Goal: Task Accomplishment & Management: Use online tool/utility

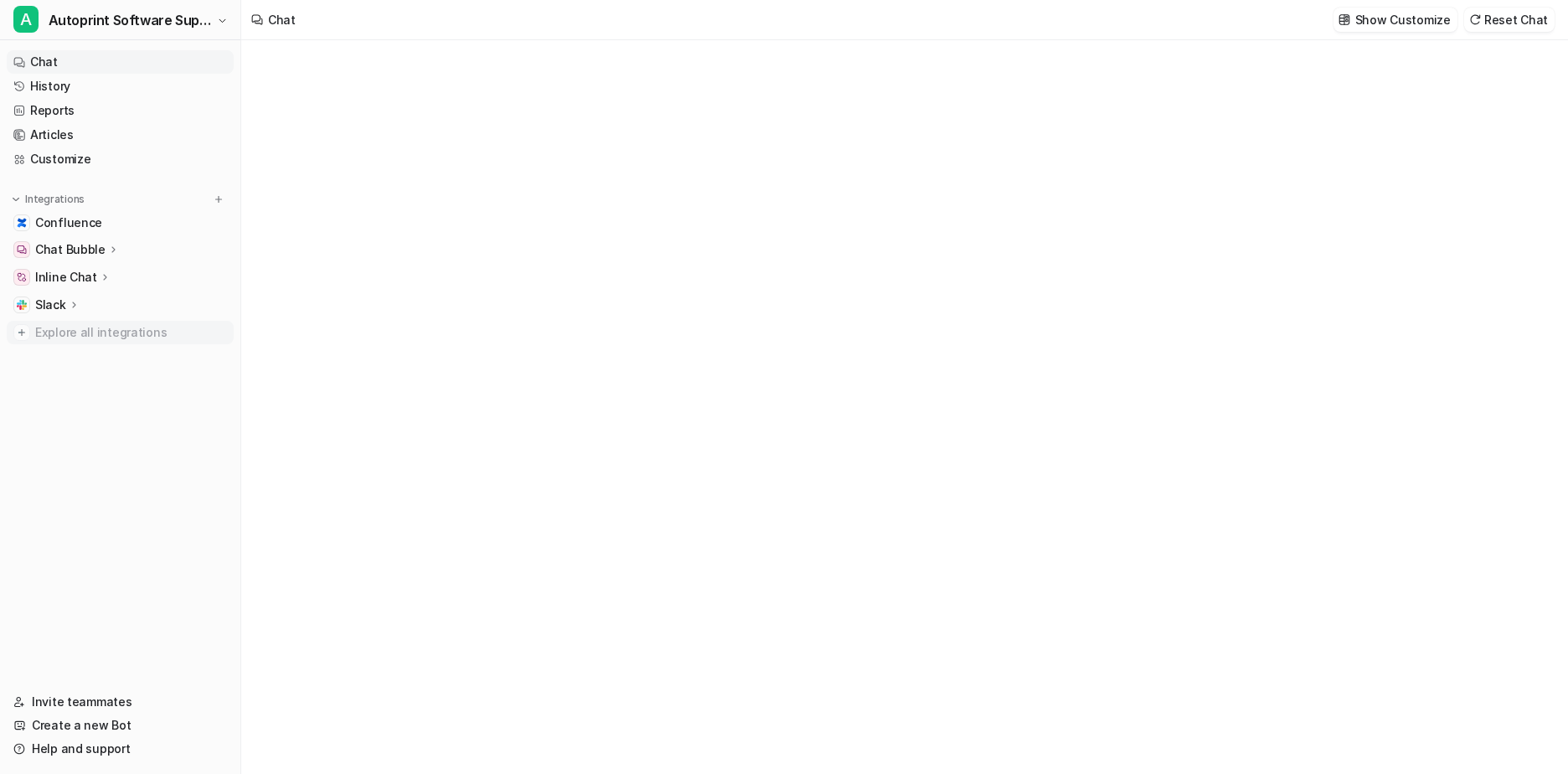
type textarea "**********"
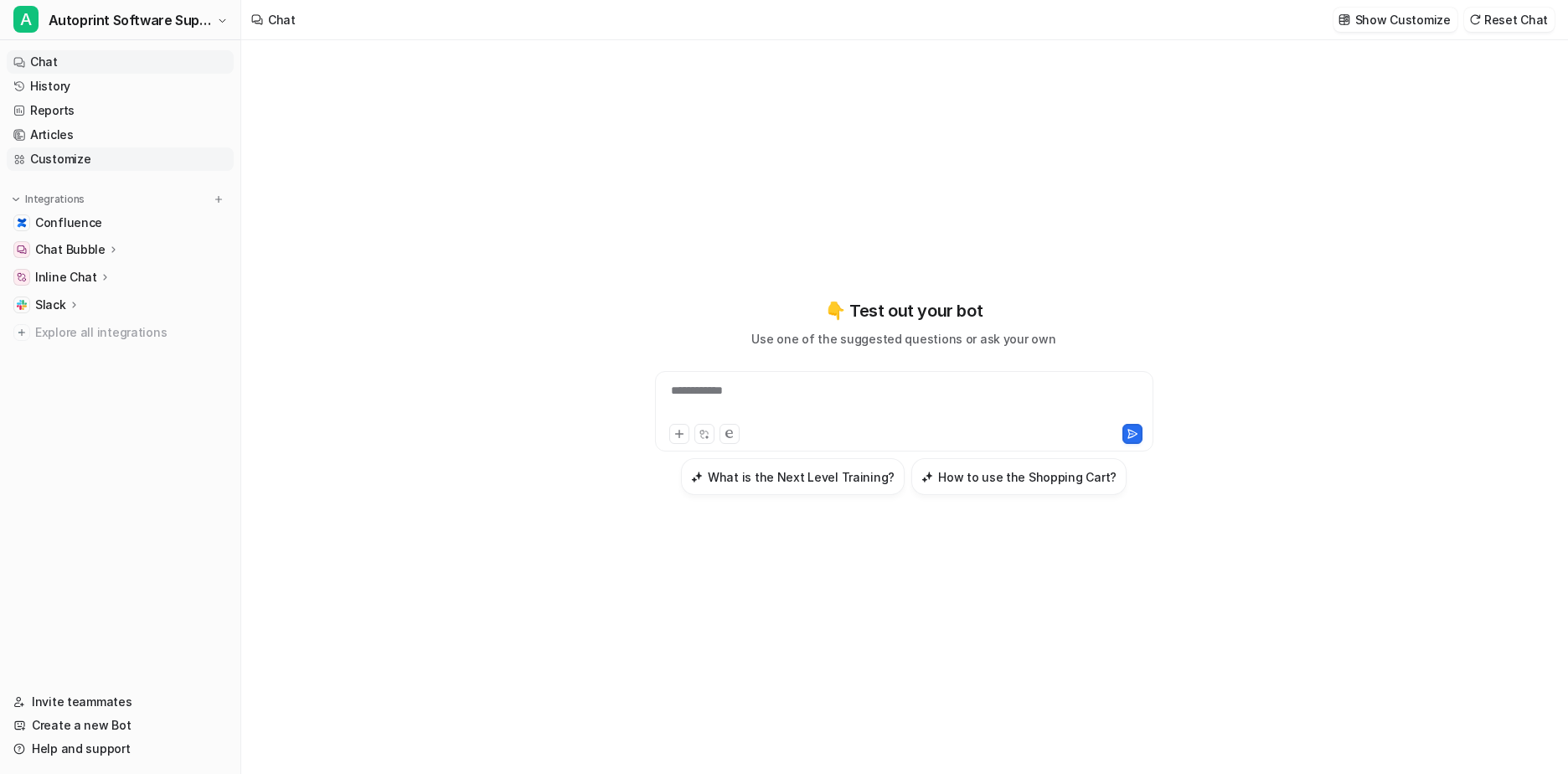
click at [68, 157] on link "Customize" at bounding box center [120, 159] width 227 height 23
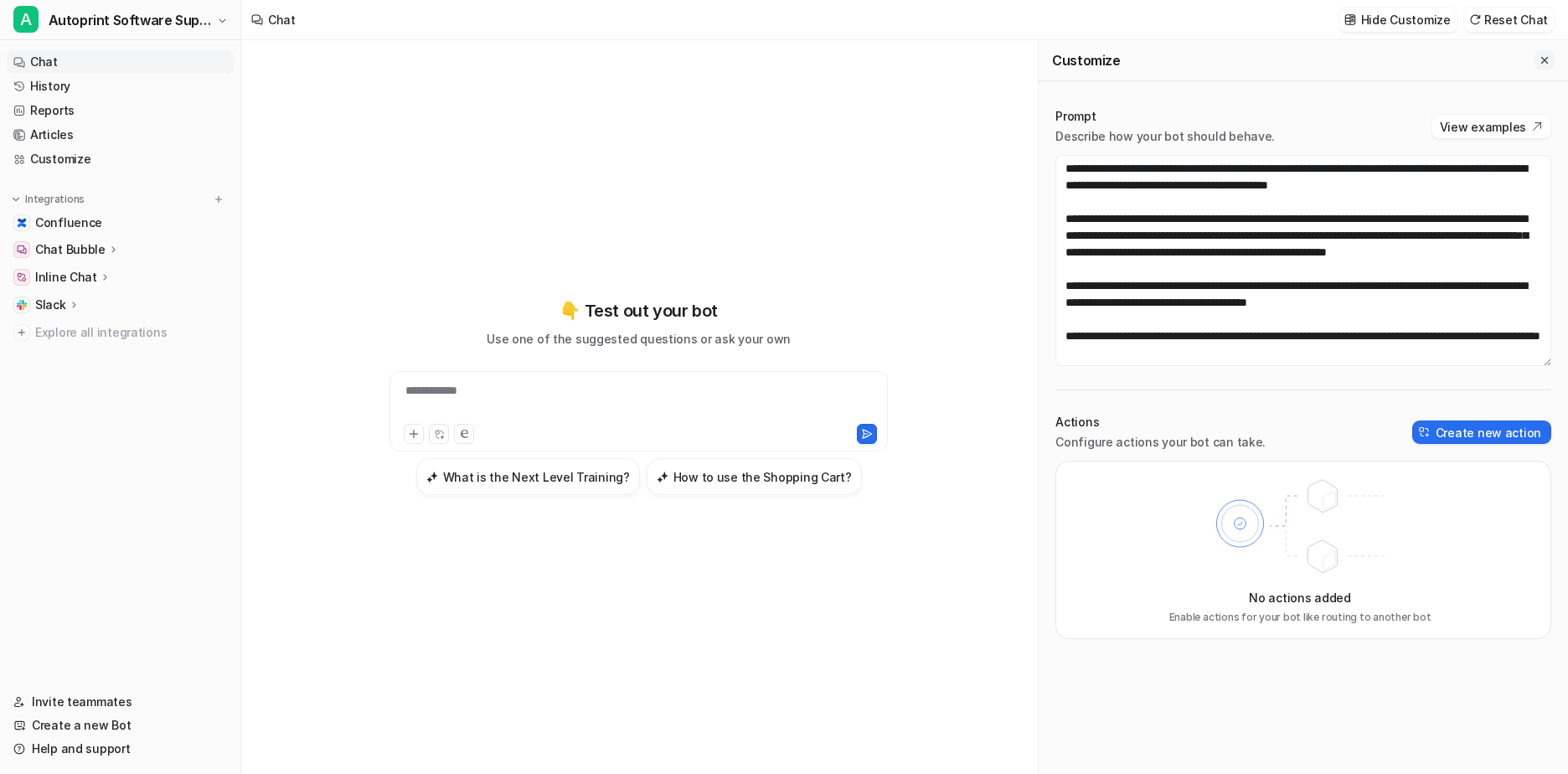
click at [1547, 58] on icon "Close flyout" at bounding box center [1544, 60] width 6 height 6
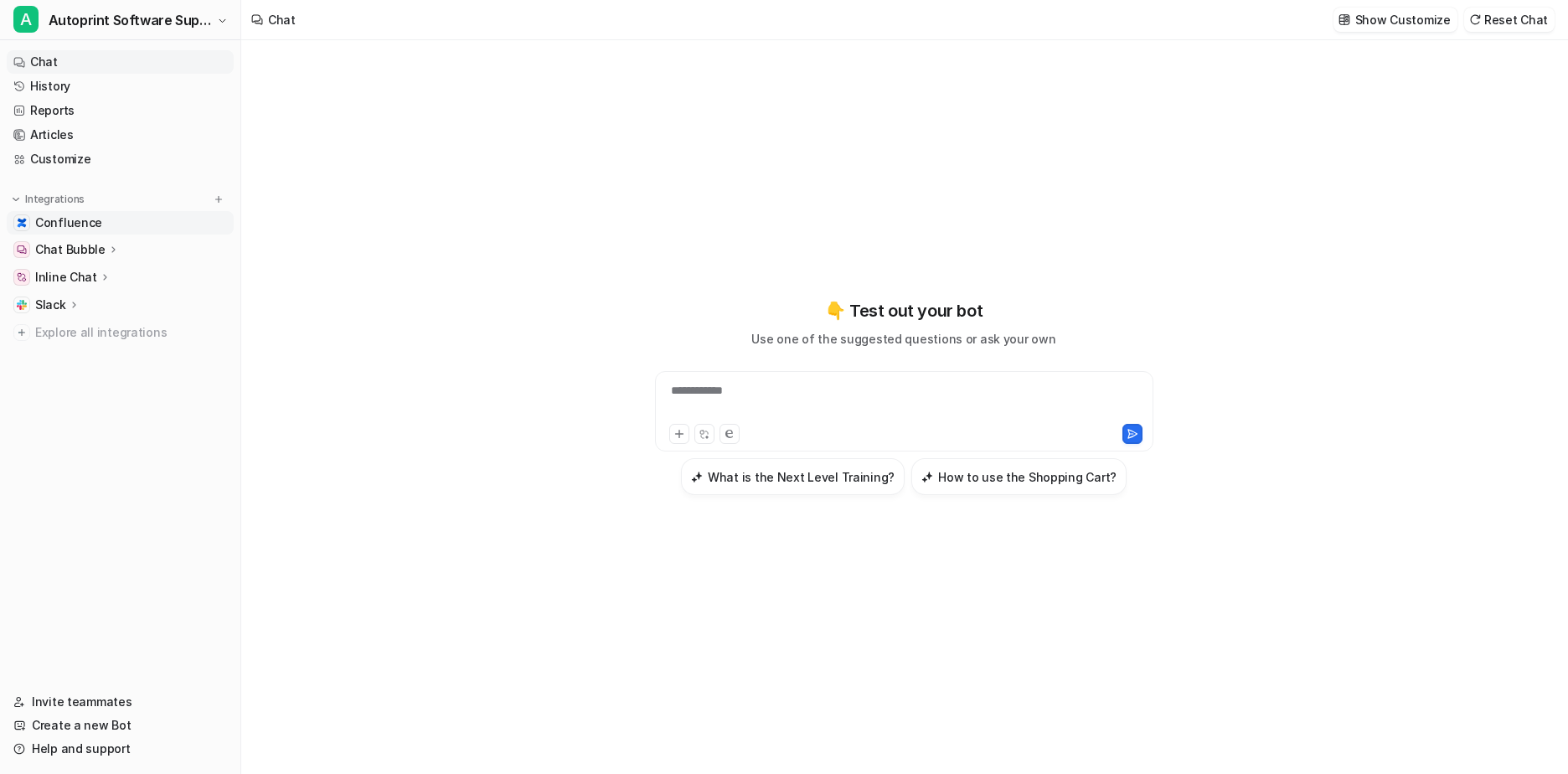
click at [73, 221] on span "Confluence" at bounding box center [68, 223] width 67 height 17
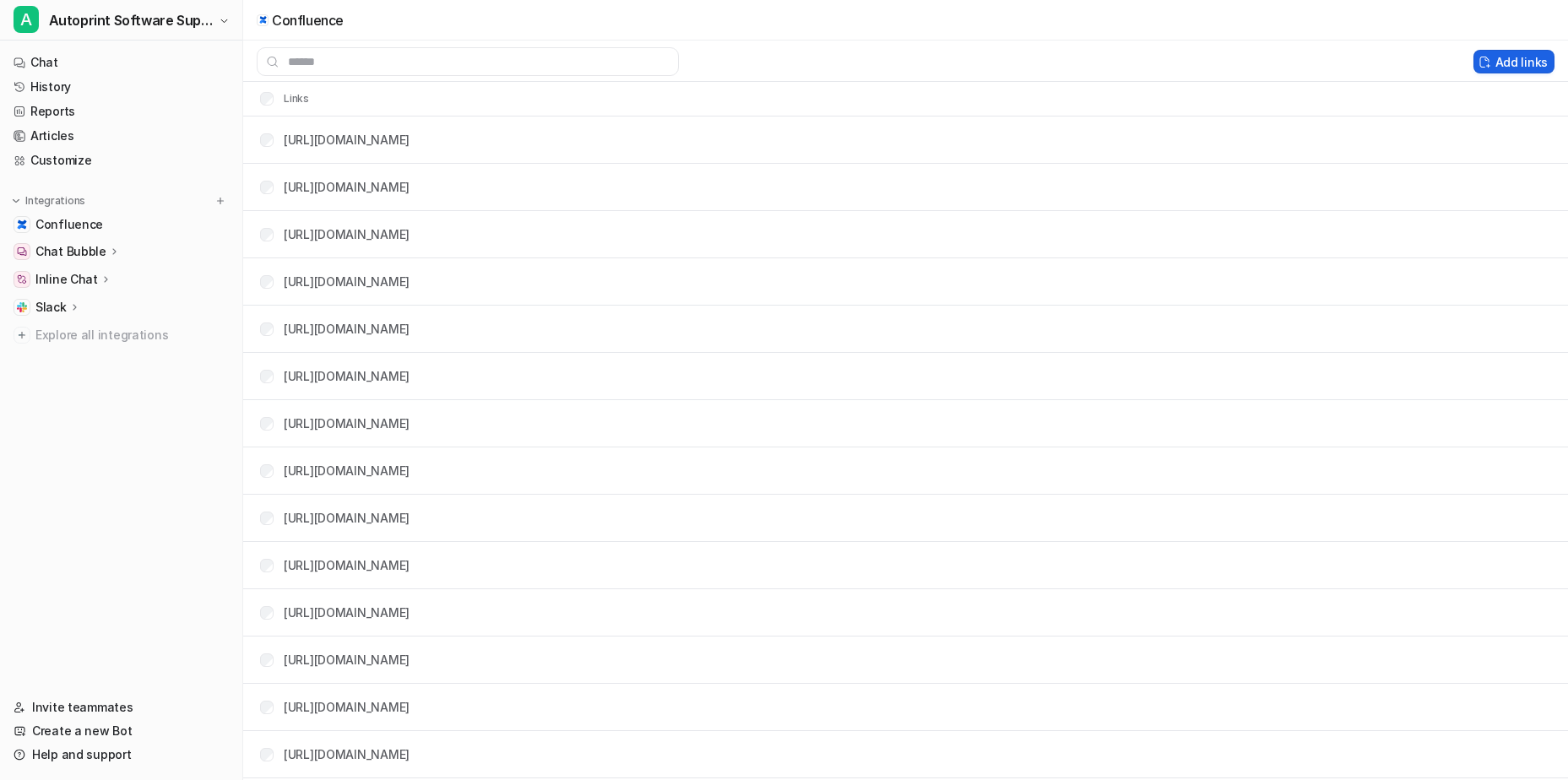
click at [1498, 61] on button "Add links" at bounding box center [1514, 61] width 81 height 23
click at [311, 56] on input "text" at bounding box center [467, 61] width 422 height 29
